Goal: Navigation & Orientation: Find specific page/section

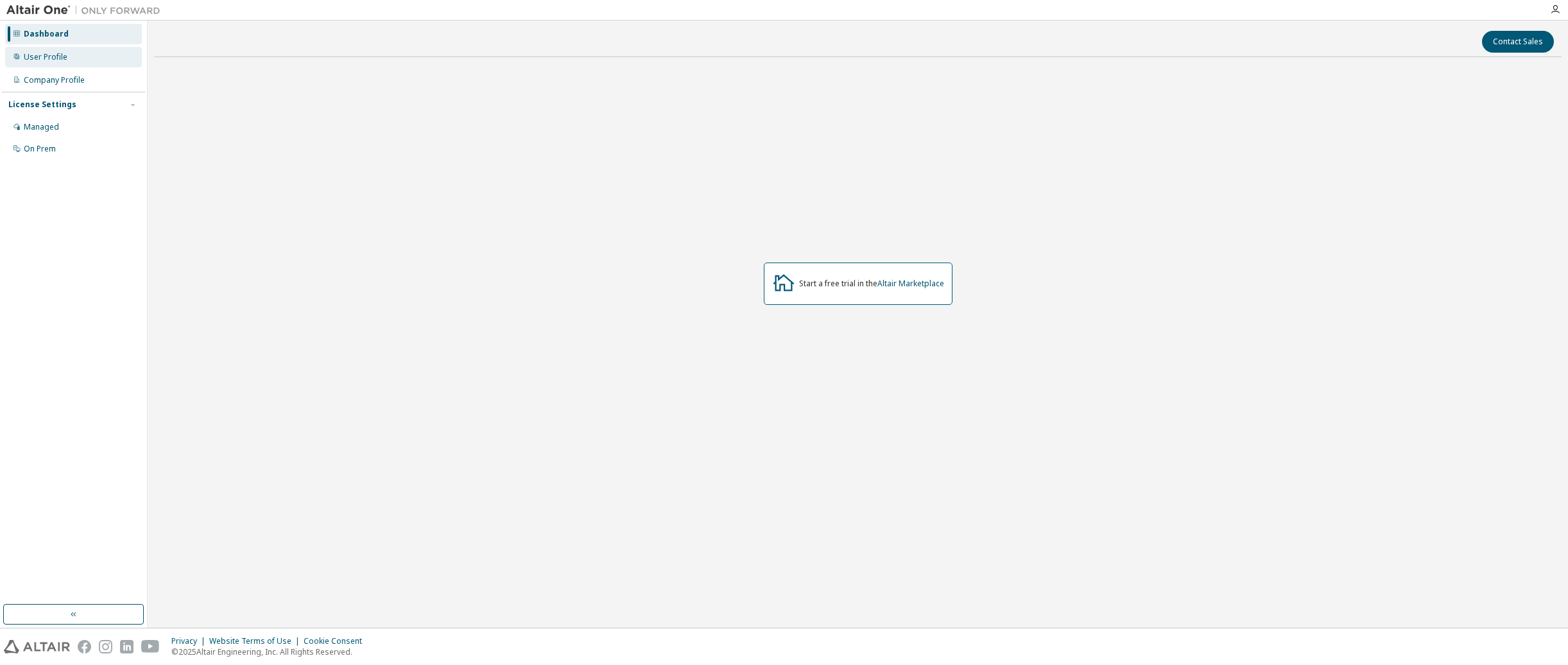
click at [76, 64] on div "User Profile" at bounding box center [74, 57] width 137 height 21
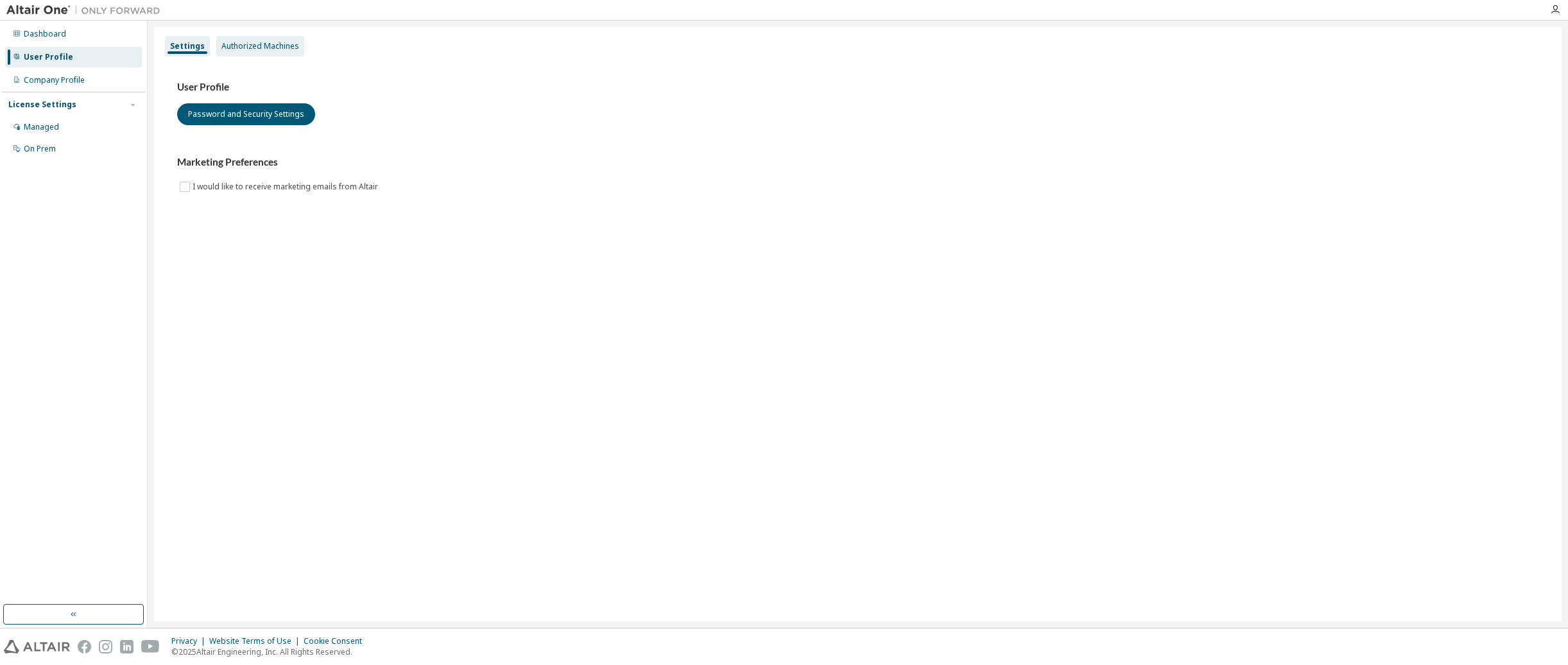
click at [255, 44] on div "Authorized Machines" at bounding box center [260, 46] width 78 height 10
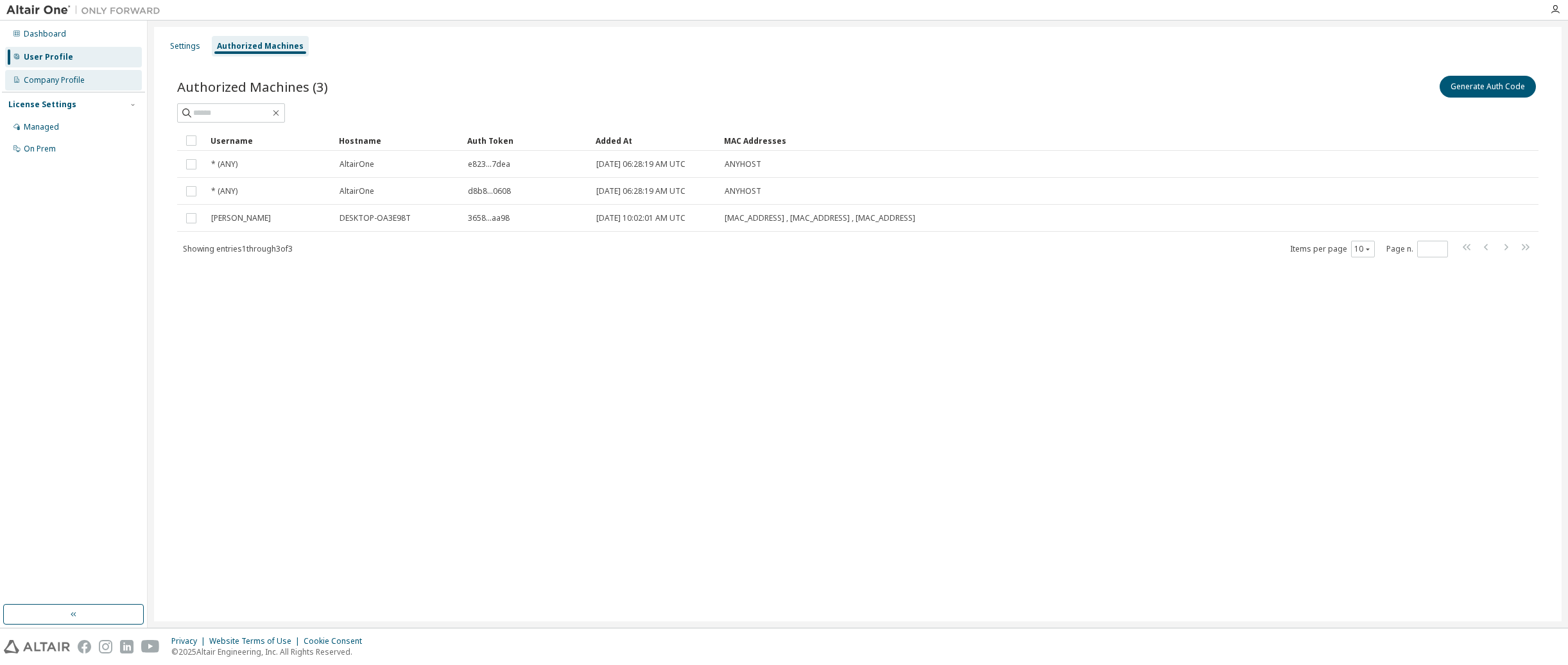
click at [50, 70] on div "Company Profile" at bounding box center [74, 80] width 137 height 21
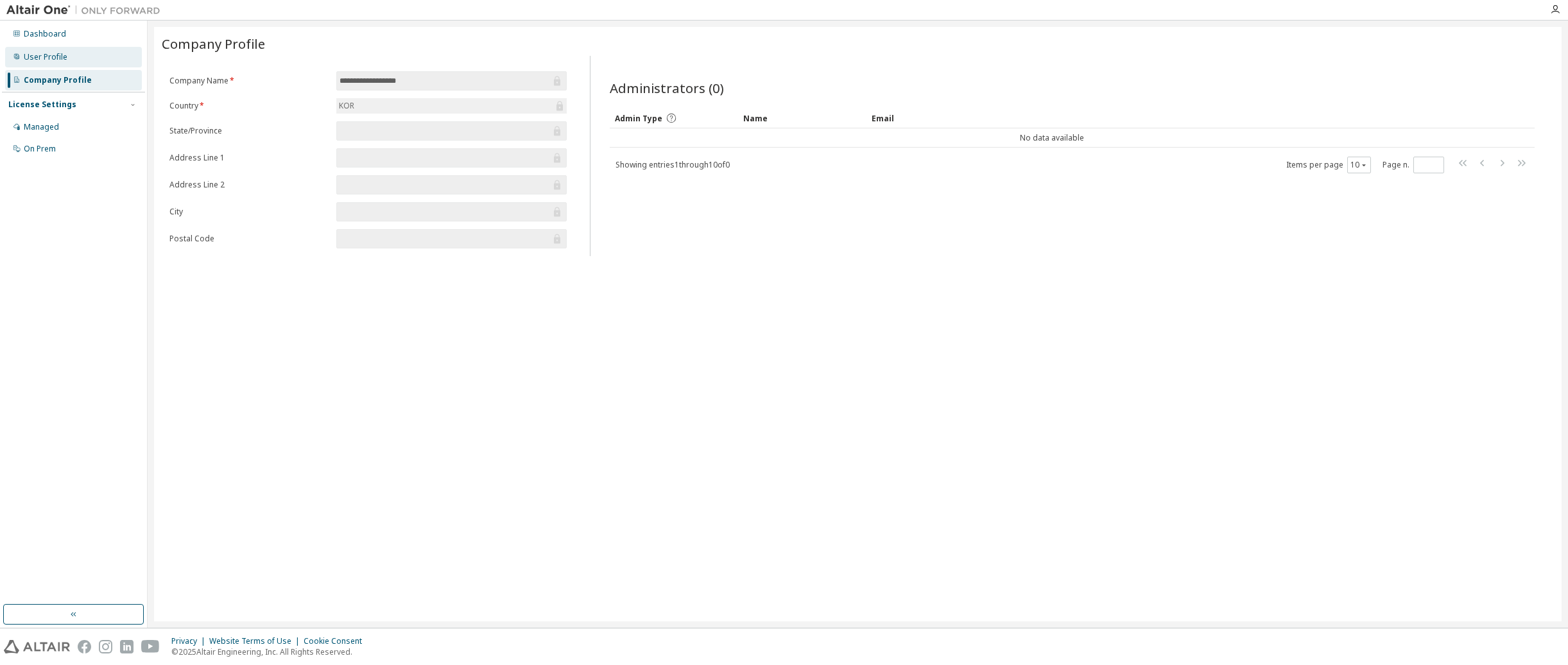
click at [61, 62] on div "User Profile" at bounding box center [74, 57] width 137 height 21
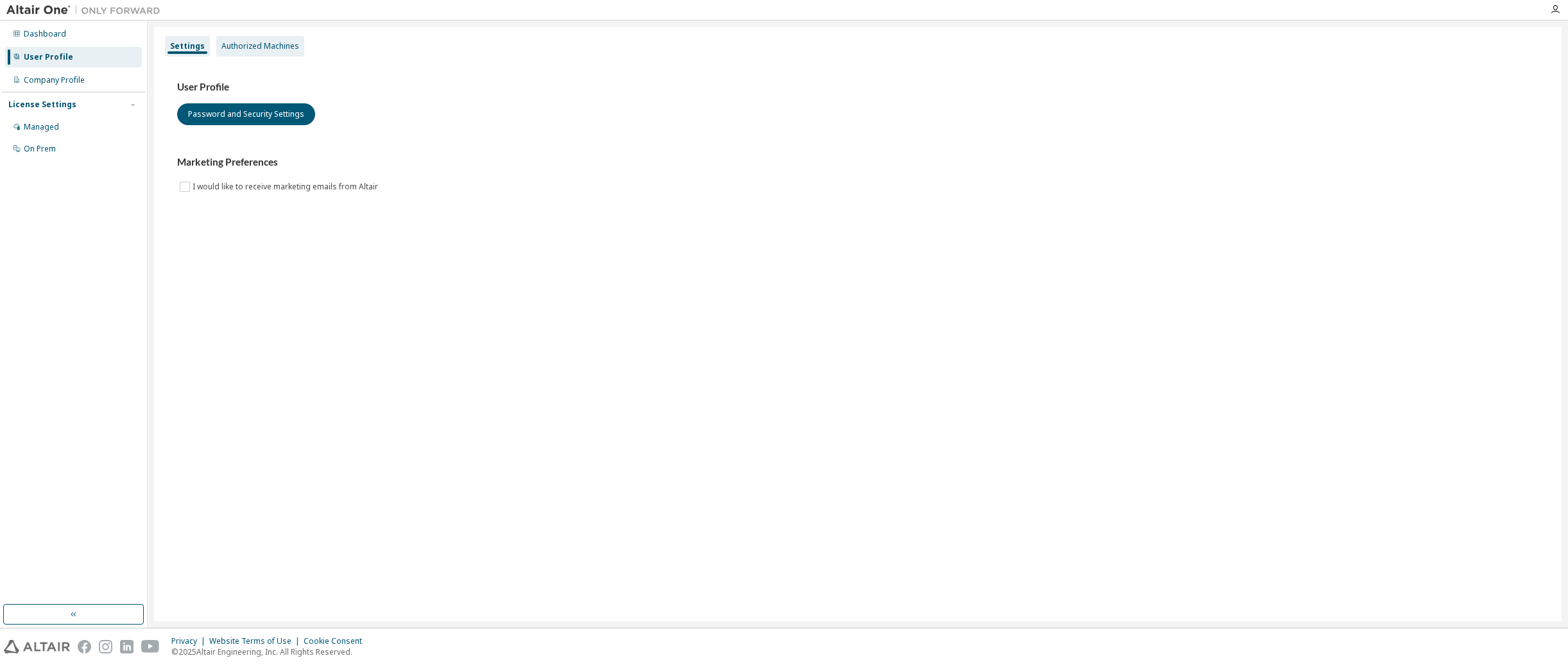
click at [250, 48] on div "Authorized Machines" at bounding box center [260, 46] width 78 height 10
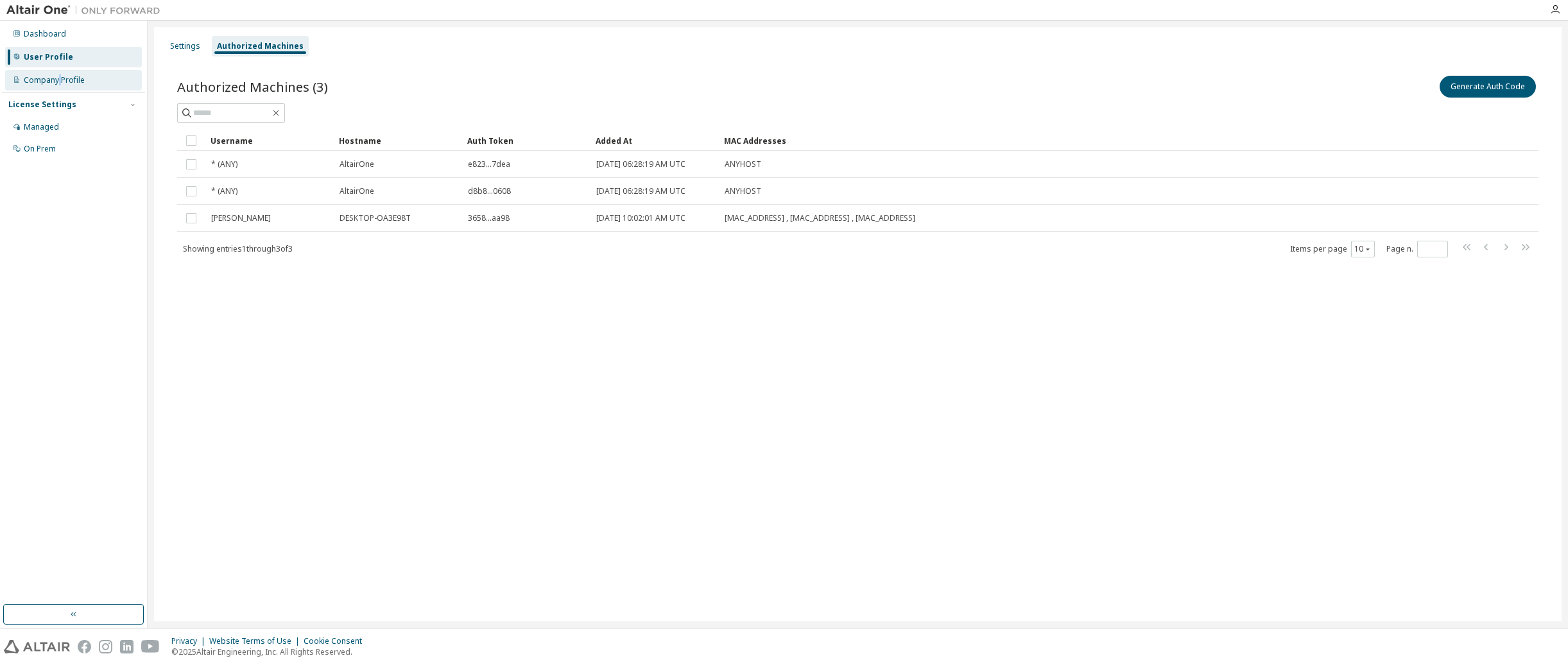
click at [60, 84] on div "Company Profile" at bounding box center [74, 80] width 137 height 21
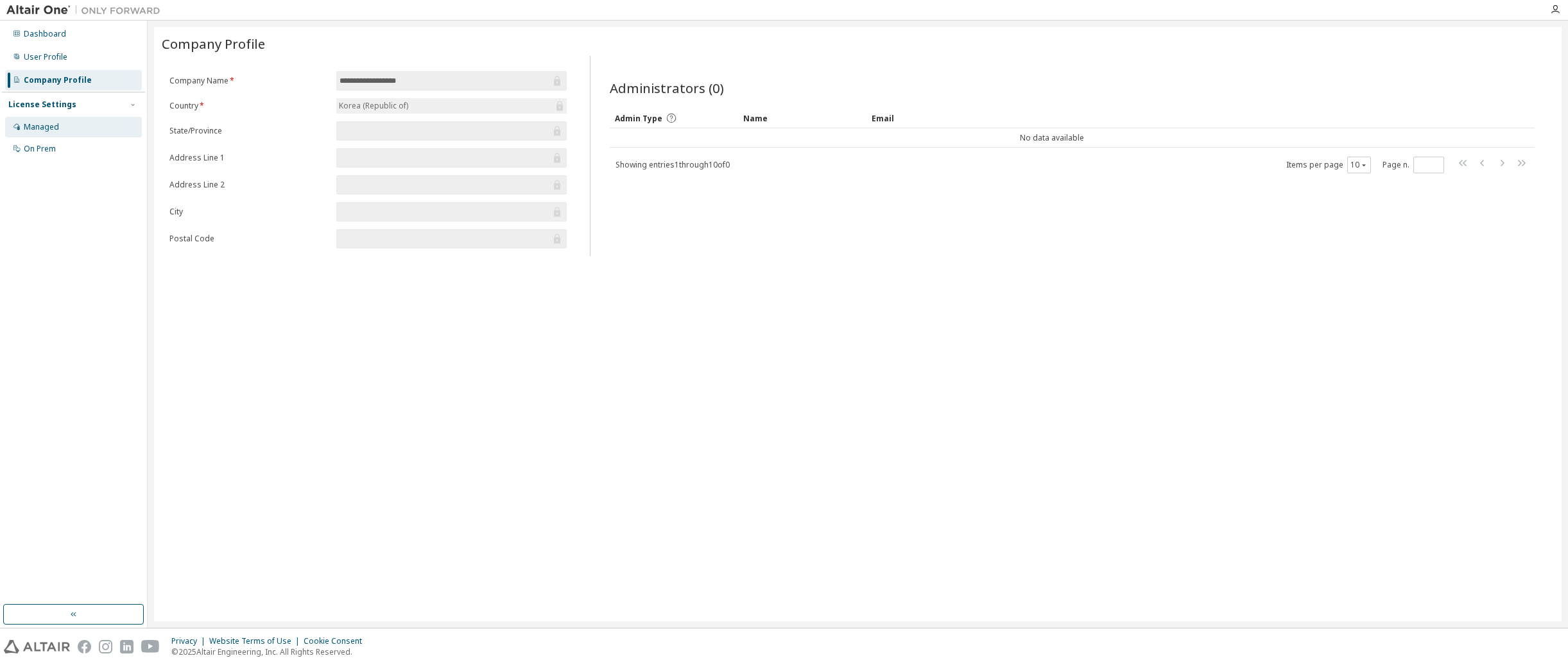
click at [72, 131] on div "Managed" at bounding box center [74, 127] width 137 height 21
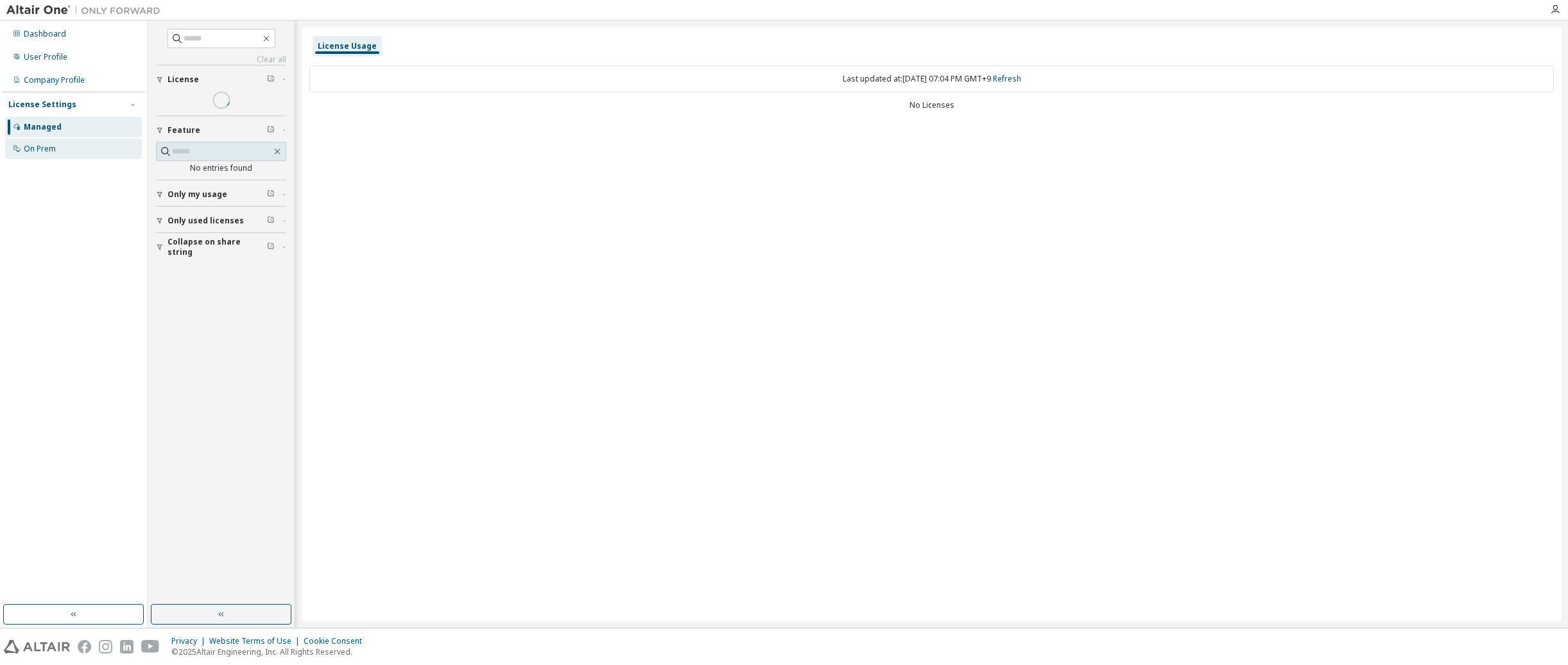
click at [75, 143] on div "On Prem" at bounding box center [74, 149] width 137 height 21
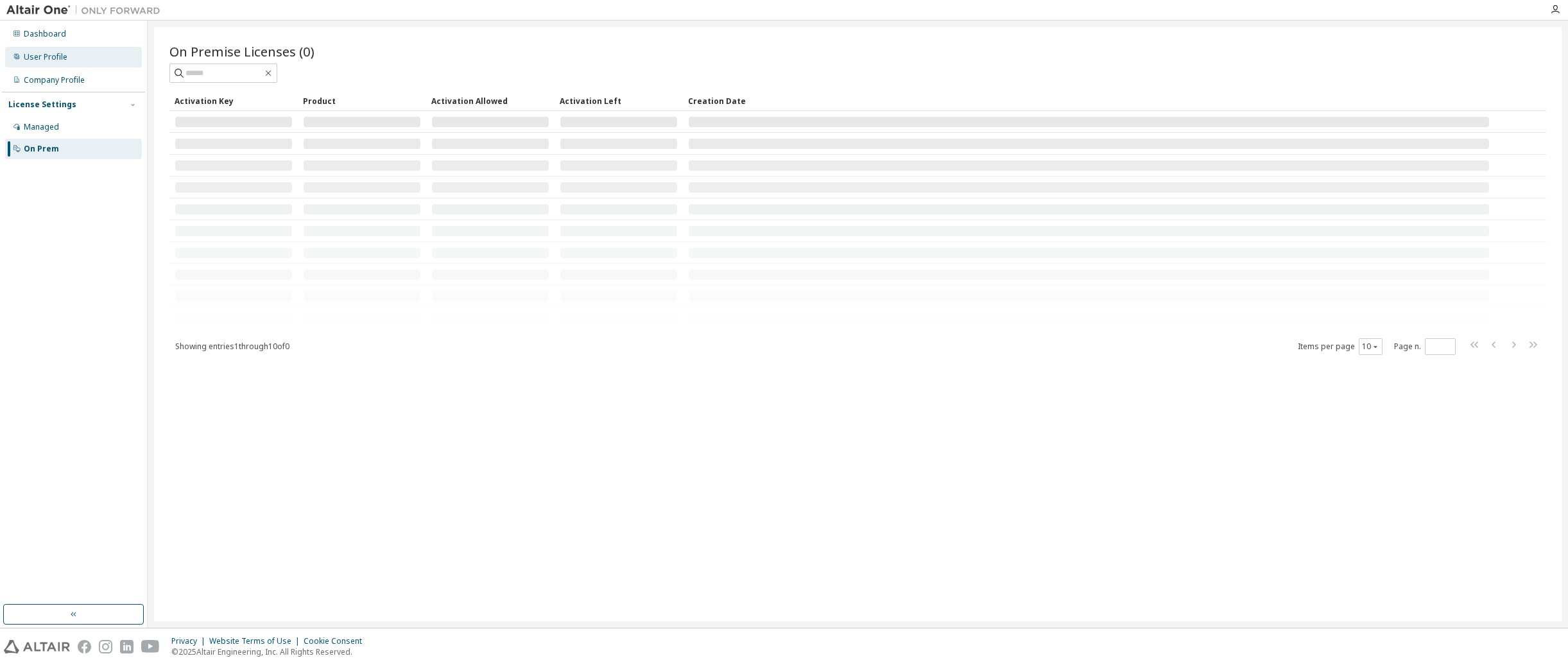
click at [63, 52] on div "User Profile" at bounding box center [45, 56] width 44 height 10
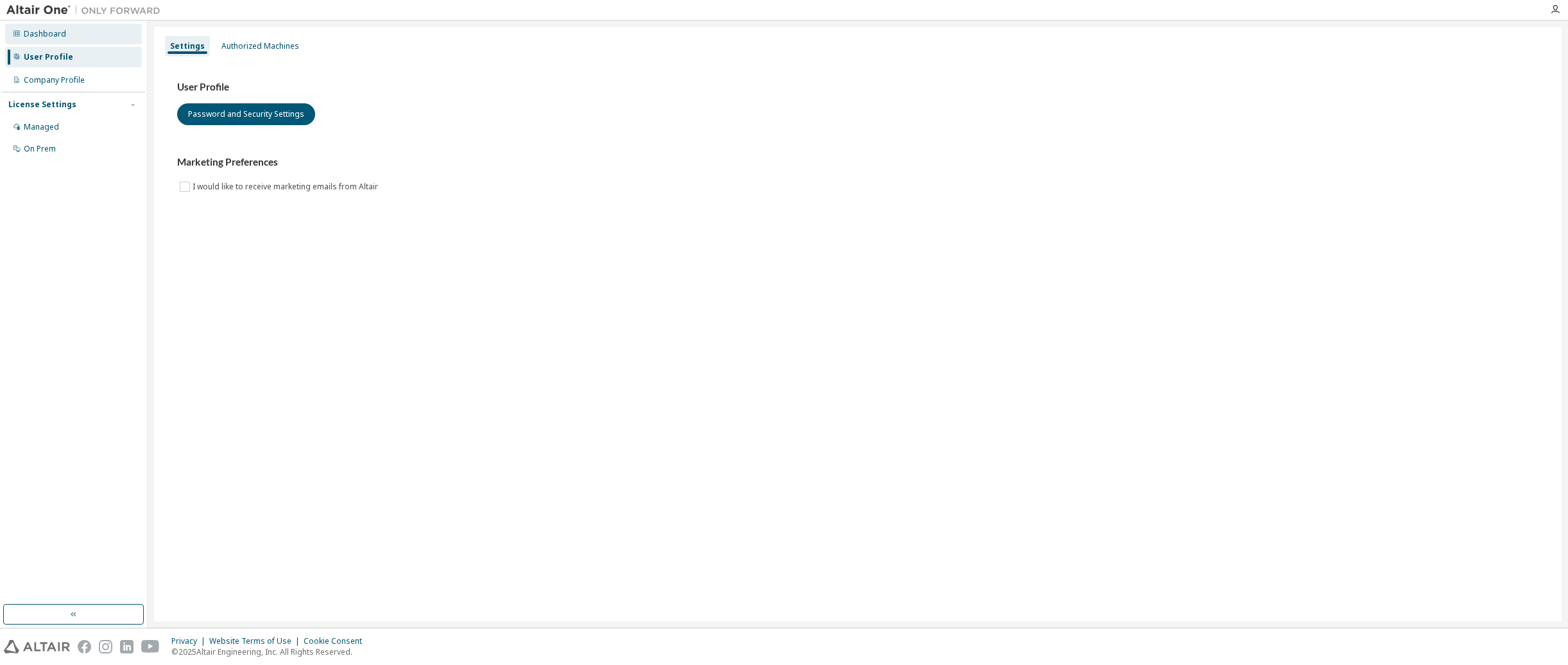
click at [70, 38] on div "Dashboard" at bounding box center [74, 34] width 137 height 21
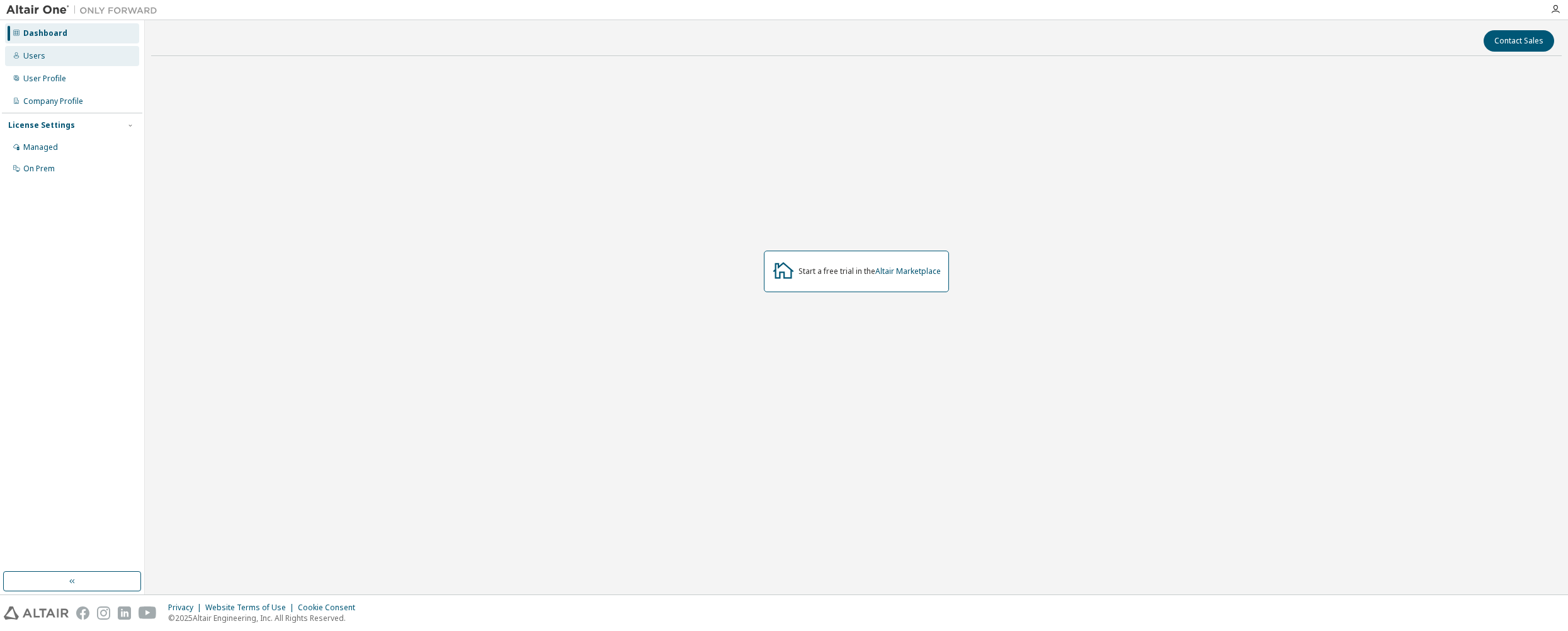
click at [10, 48] on div "Users" at bounding box center [72, 56] width 134 height 20
click at [554, 160] on div at bounding box center [857, 271] width 1411 height 410
